Goal: Task Accomplishment & Management: Manage account settings

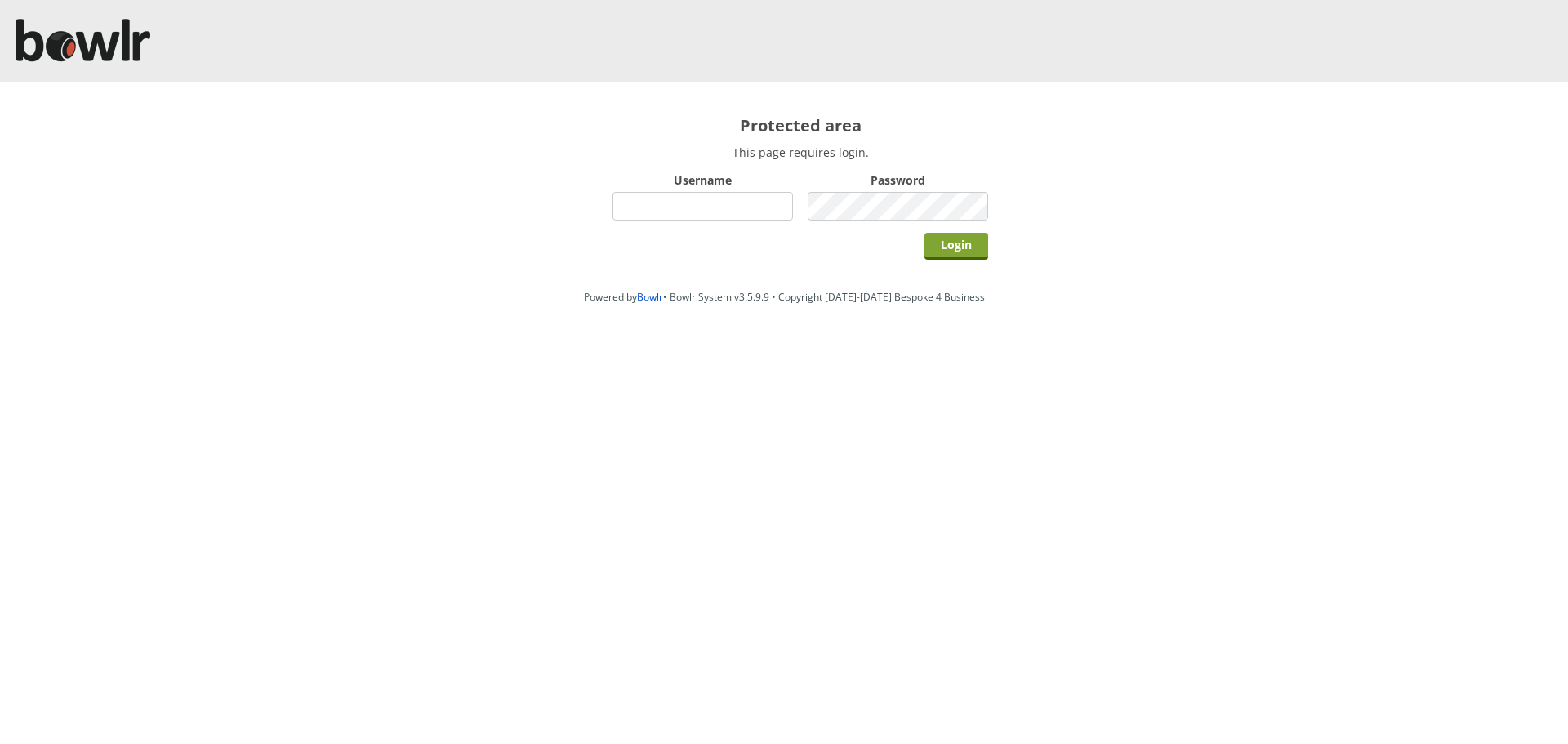
type input "hornseaindoorbowlsclub"
click at [972, 249] on input "Login" at bounding box center [956, 246] width 64 height 27
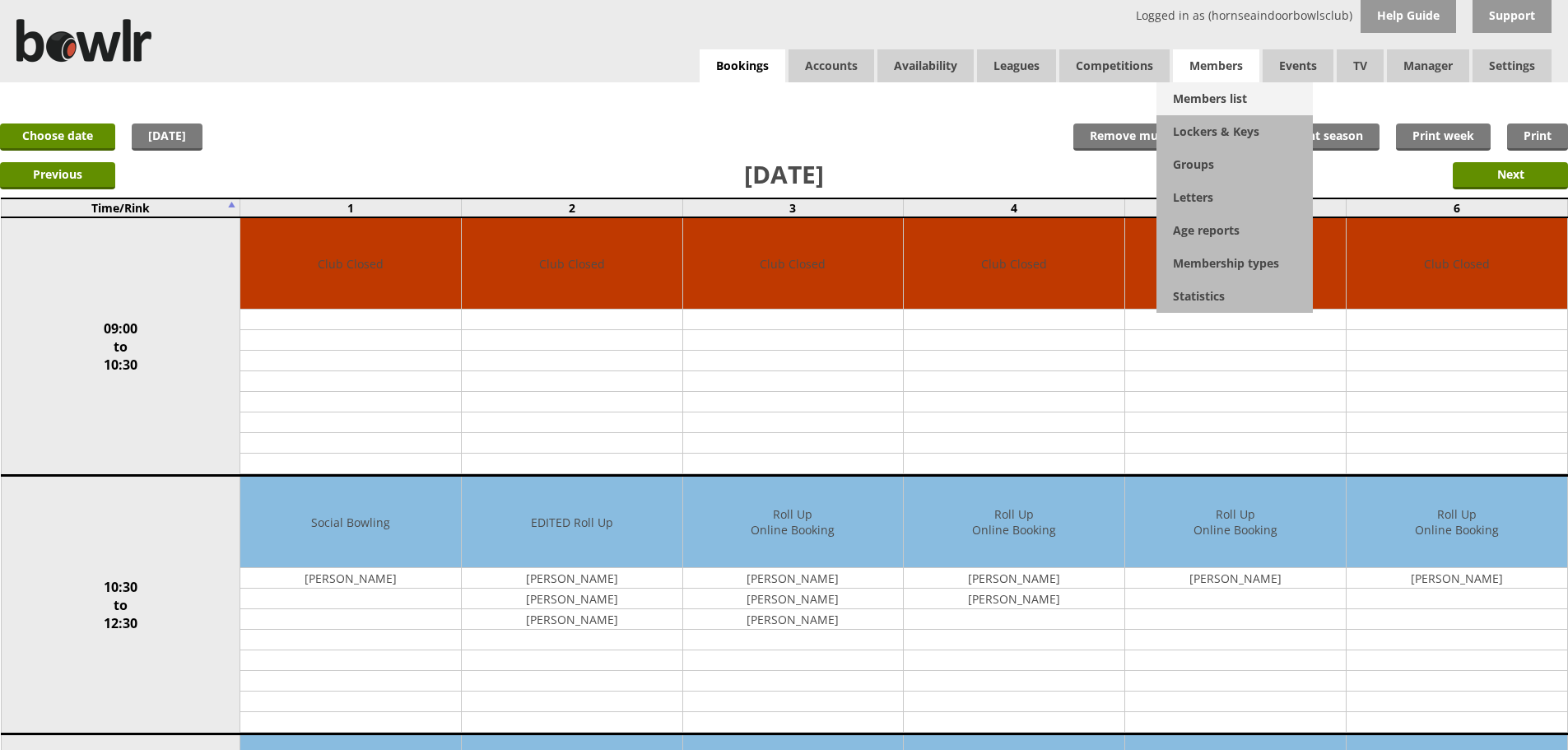
click at [1200, 105] on link "Members list" at bounding box center [1235, 98] width 157 height 33
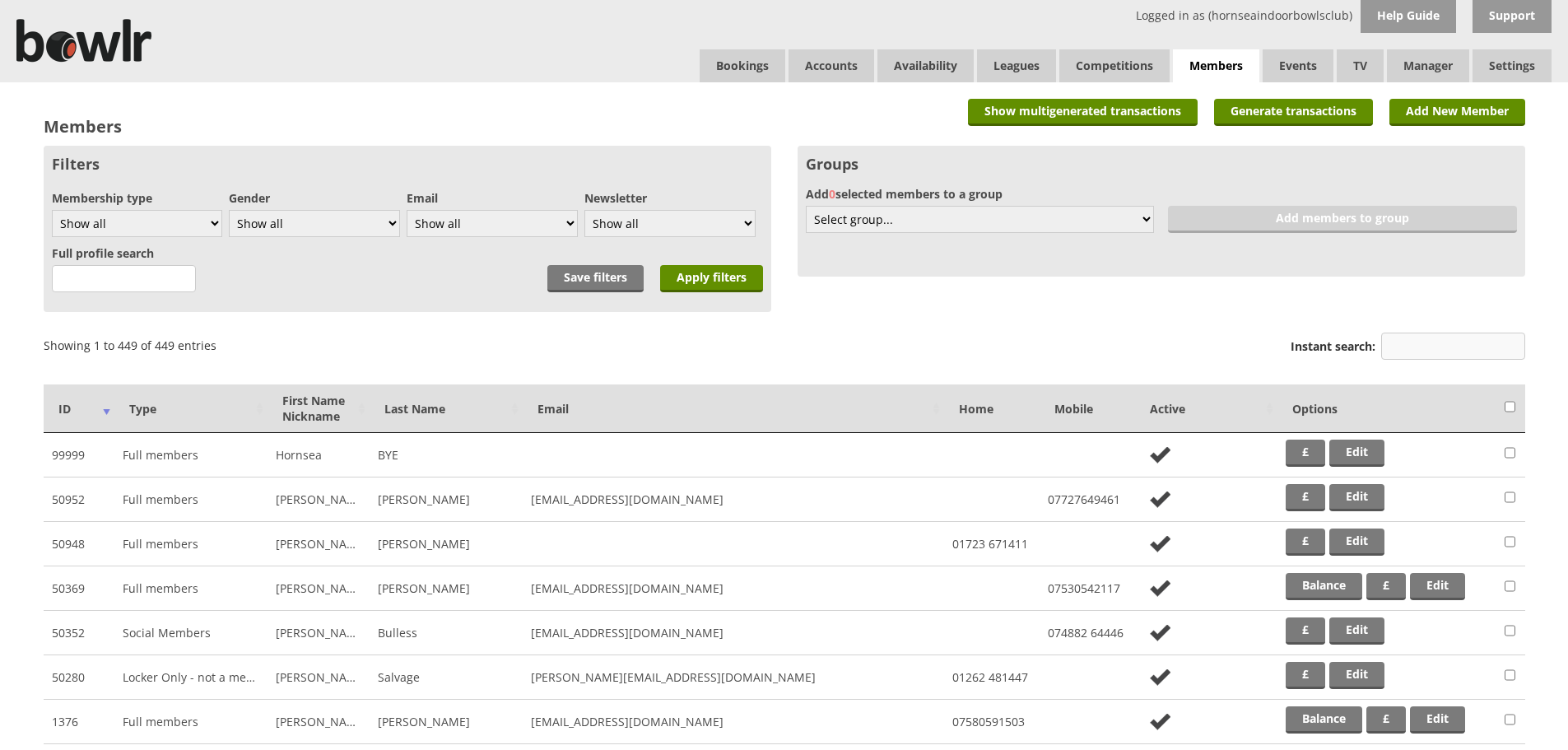
click at [1457, 347] on input "Instant search:" at bounding box center [1454, 346] width 144 height 27
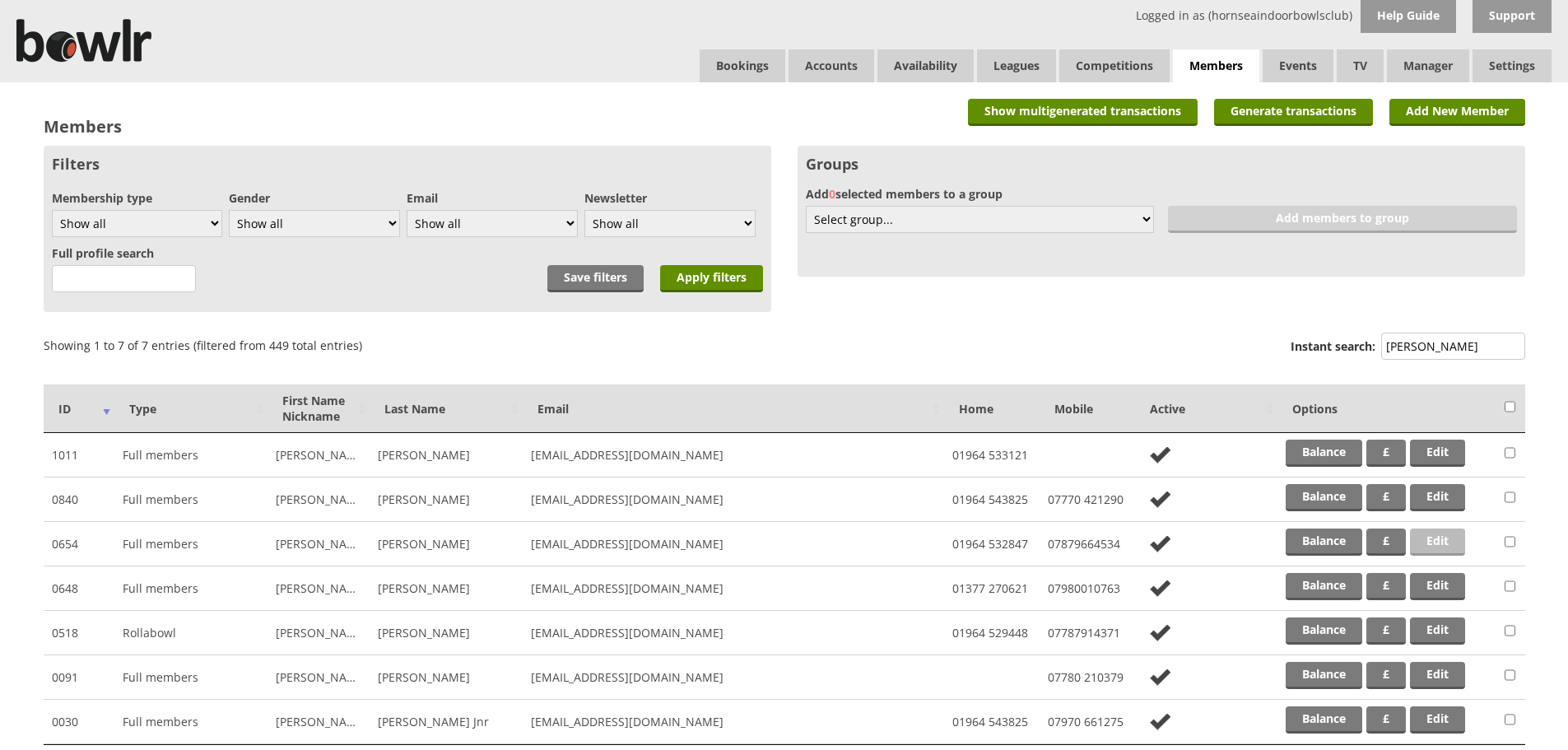
type input "[PERSON_NAME]"
click at [1433, 544] on link "Edit" at bounding box center [1437, 542] width 55 height 27
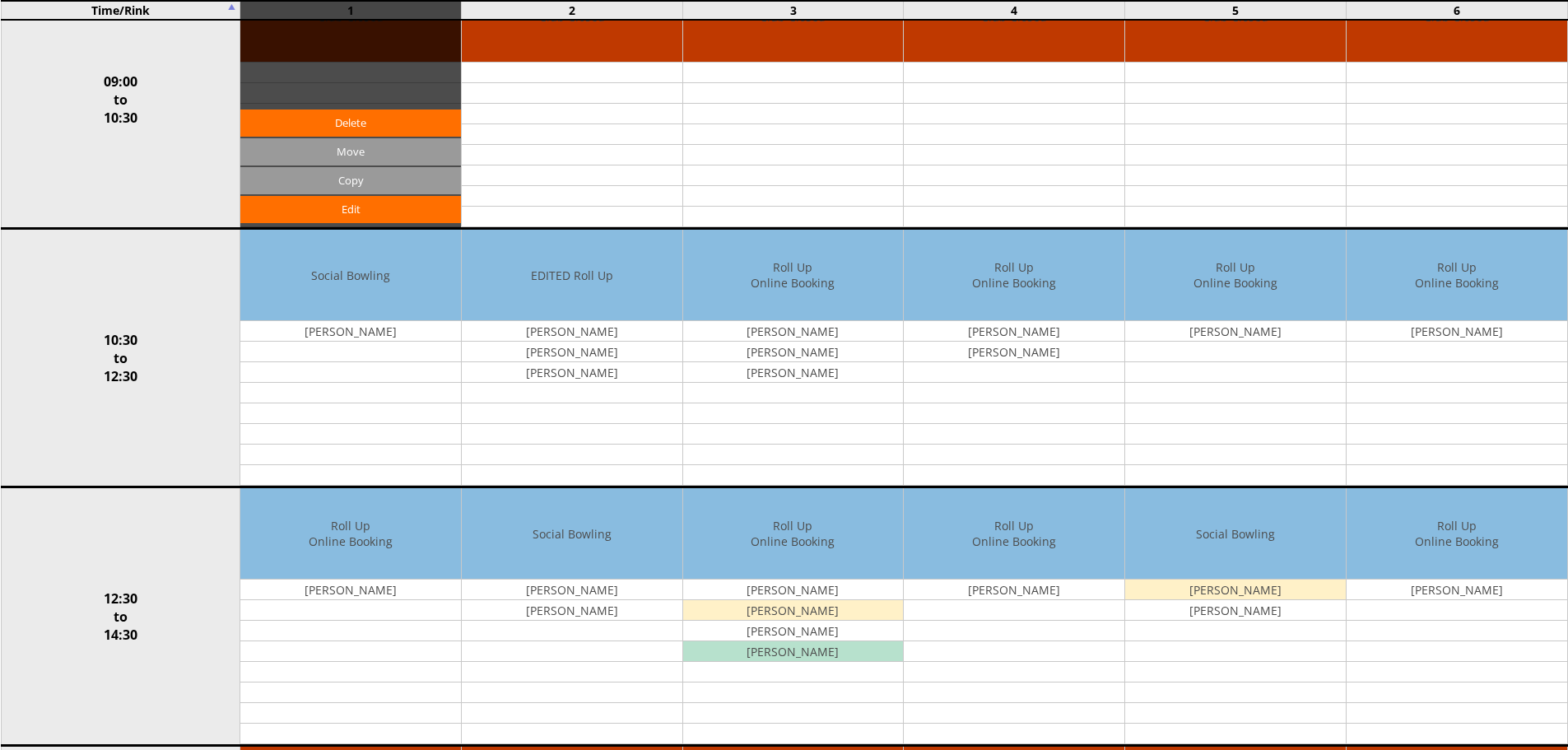
scroll to position [329, 0]
